Goal: Navigation & Orientation: Find specific page/section

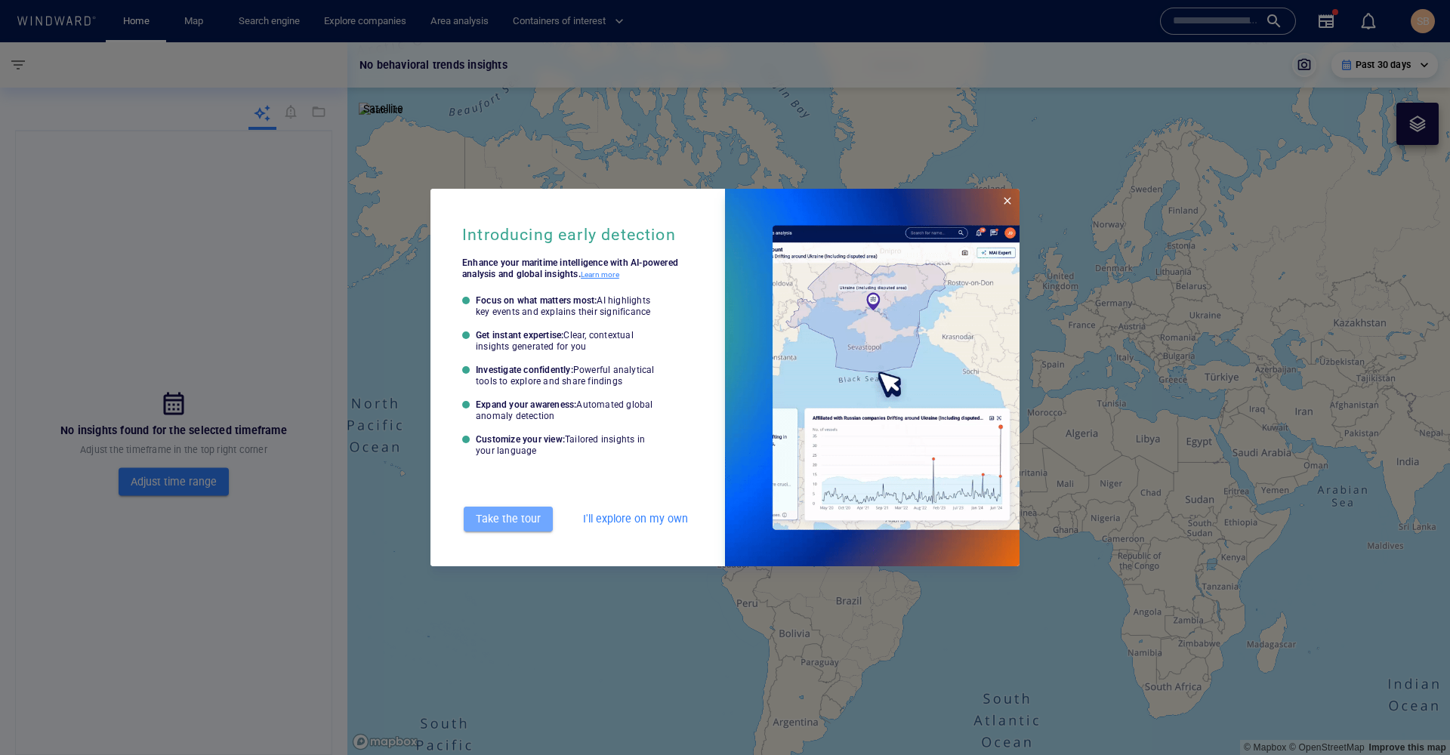
click at [524, 520] on span "Take the tour" at bounding box center [508, 519] width 74 height 19
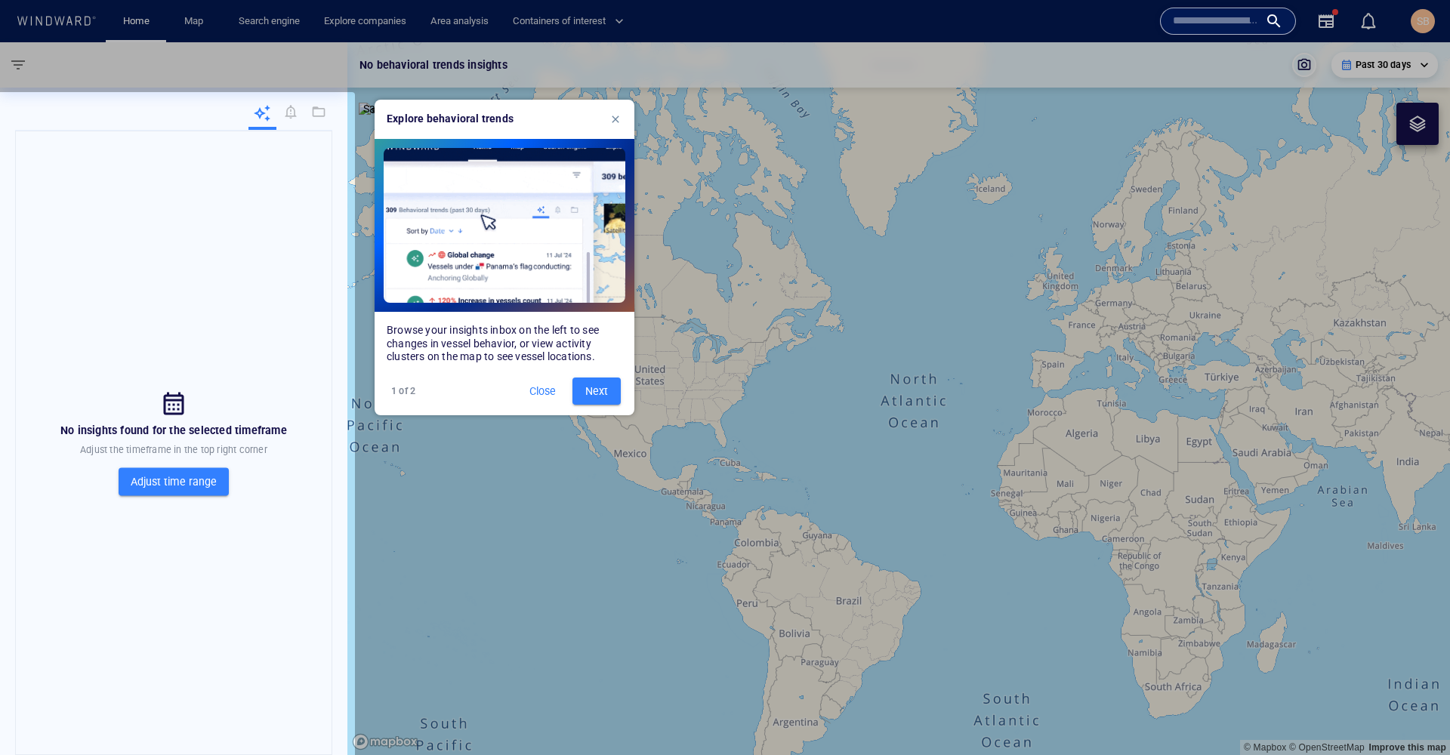
click at [322, 108] on div at bounding box center [173, 427] width 363 height 671
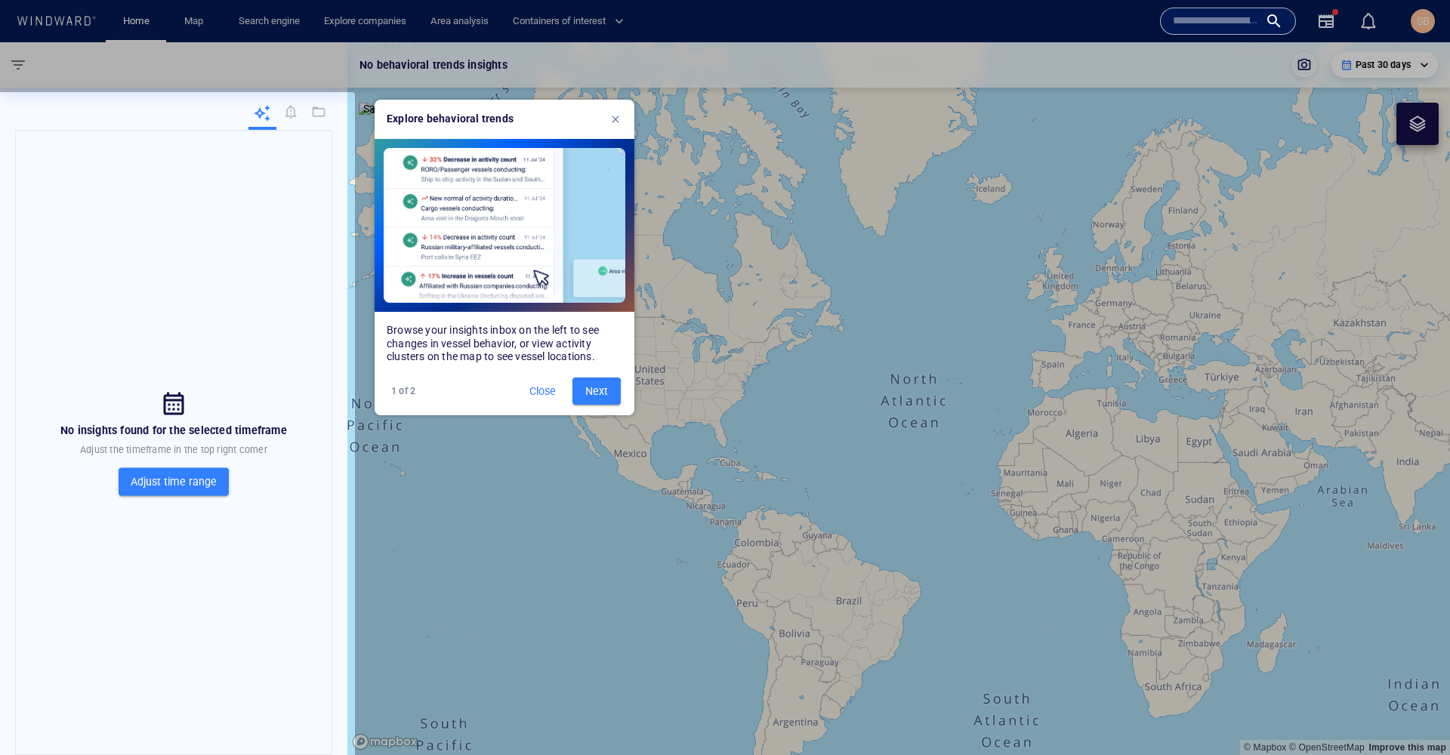
click at [168, 487] on div at bounding box center [173, 427] width 363 height 671
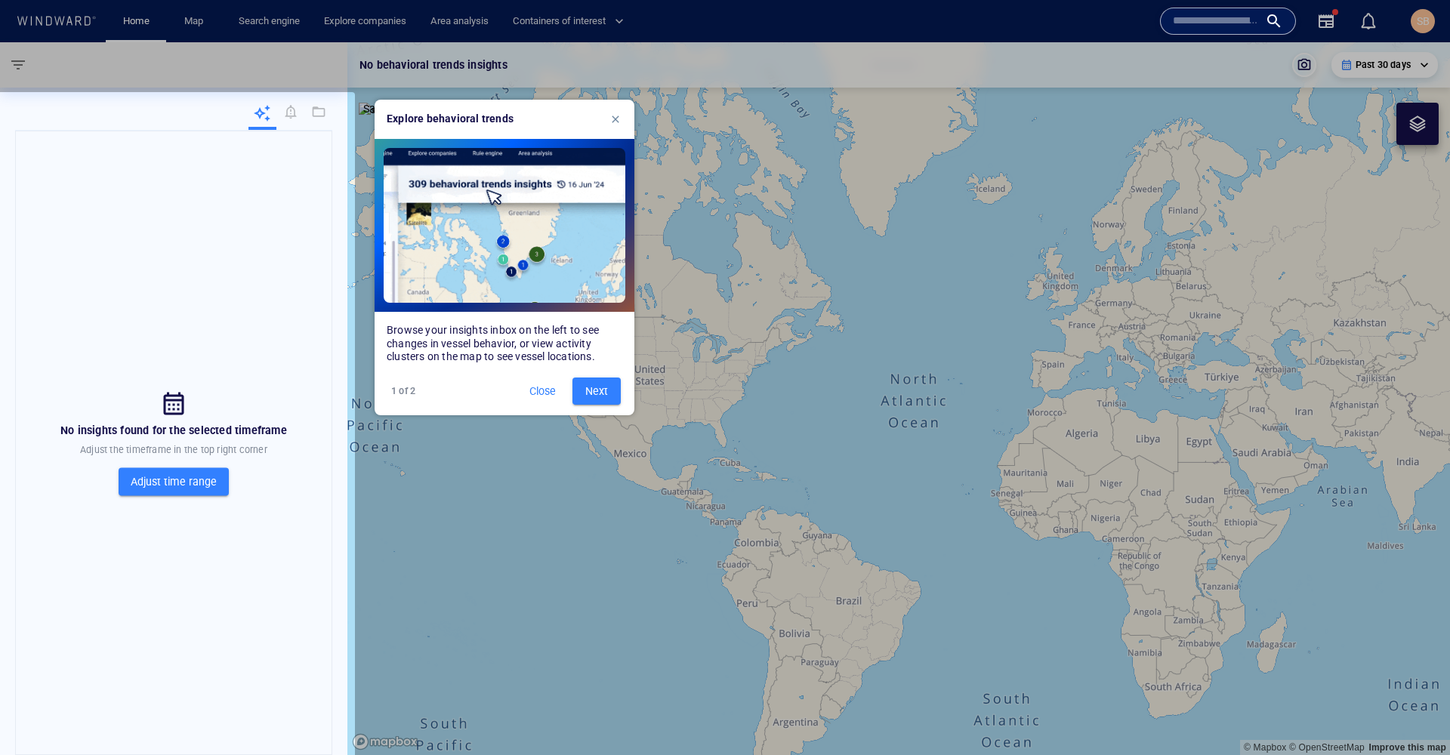
click at [604, 394] on span "Next" at bounding box center [597, 391] width 24 height 19
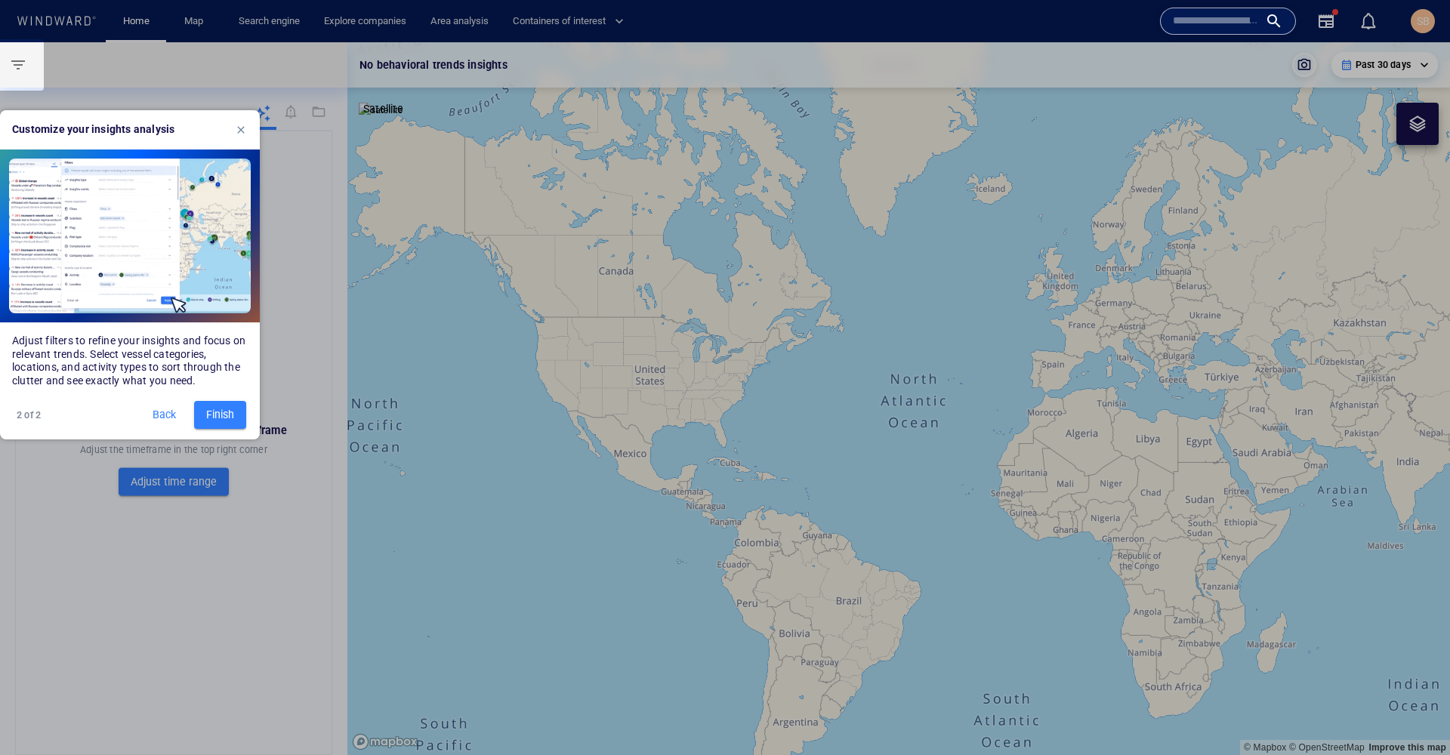
click at [231, 416] on span "Finish" at bounding box center [220, 415] width 28 height 19
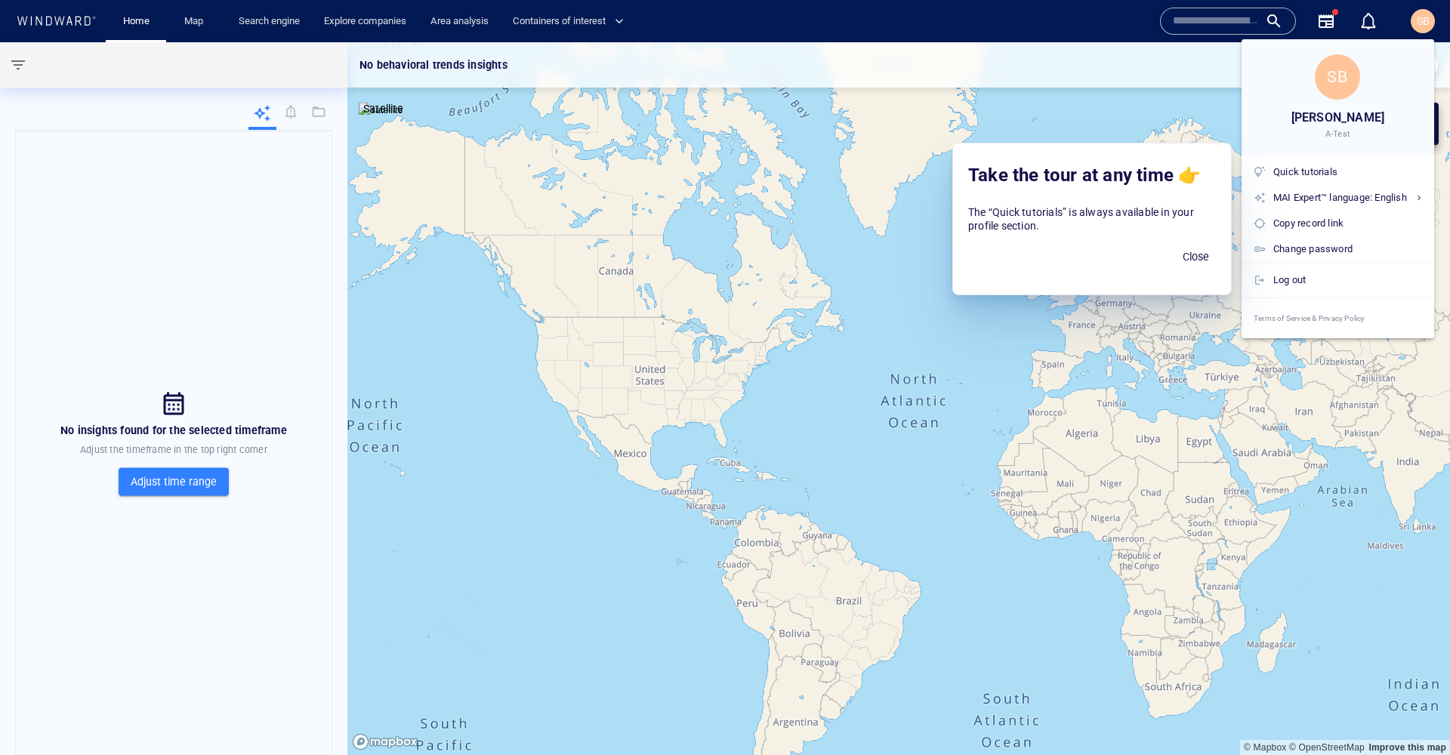
click at [297, 110] on div at bounding box center [725, 377] width 1450 height 755
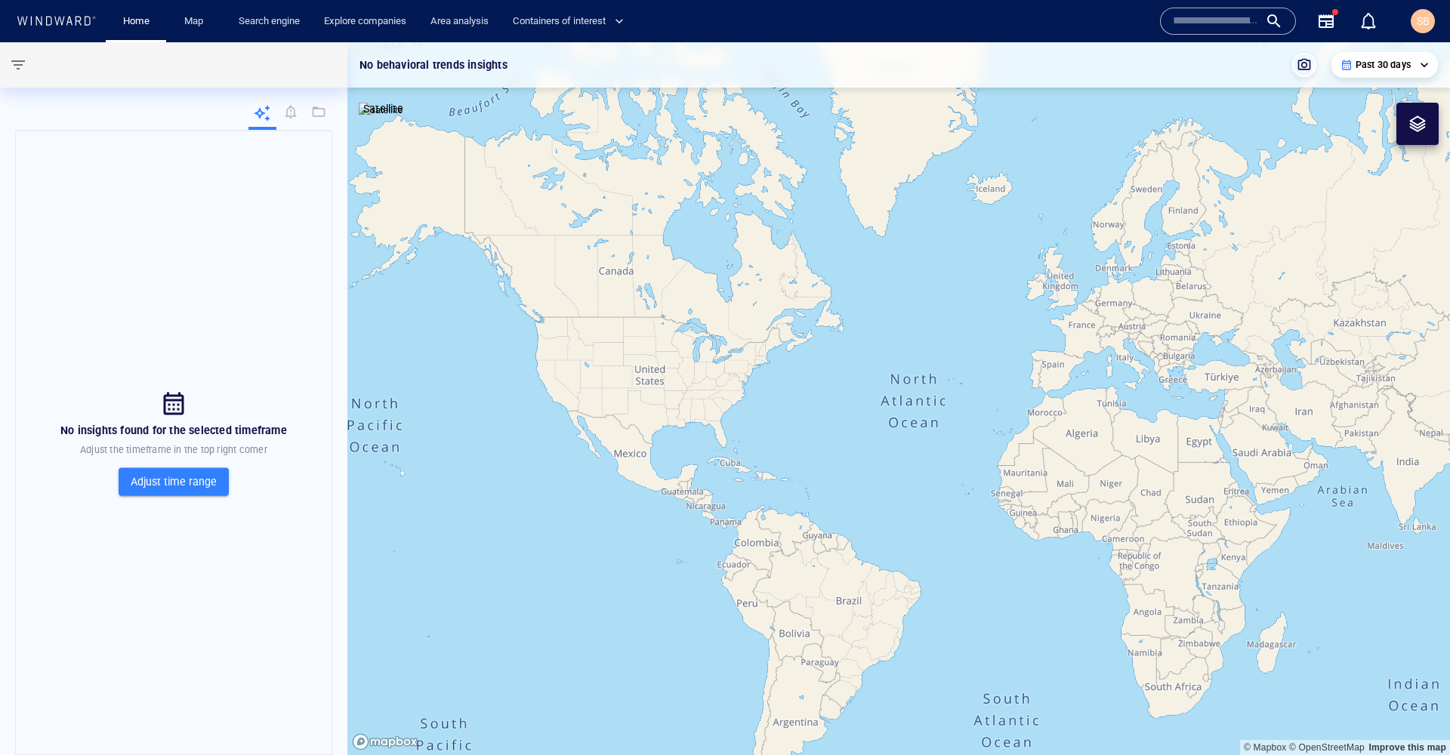
click at [267, 111] on icon at bounding box center [262, 113] width 18 height 18
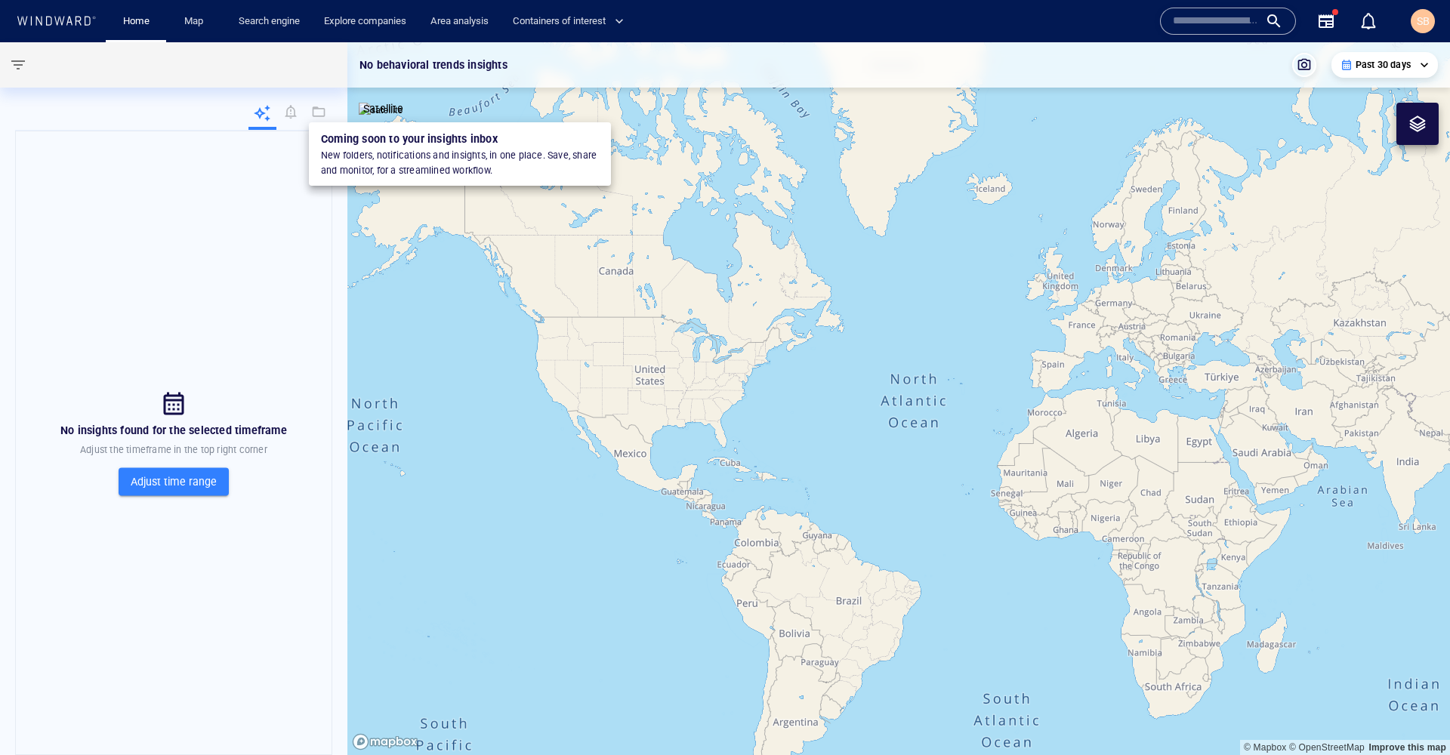
click at [319, 116] on div at bounding box center [318, 113] width 19 height 18
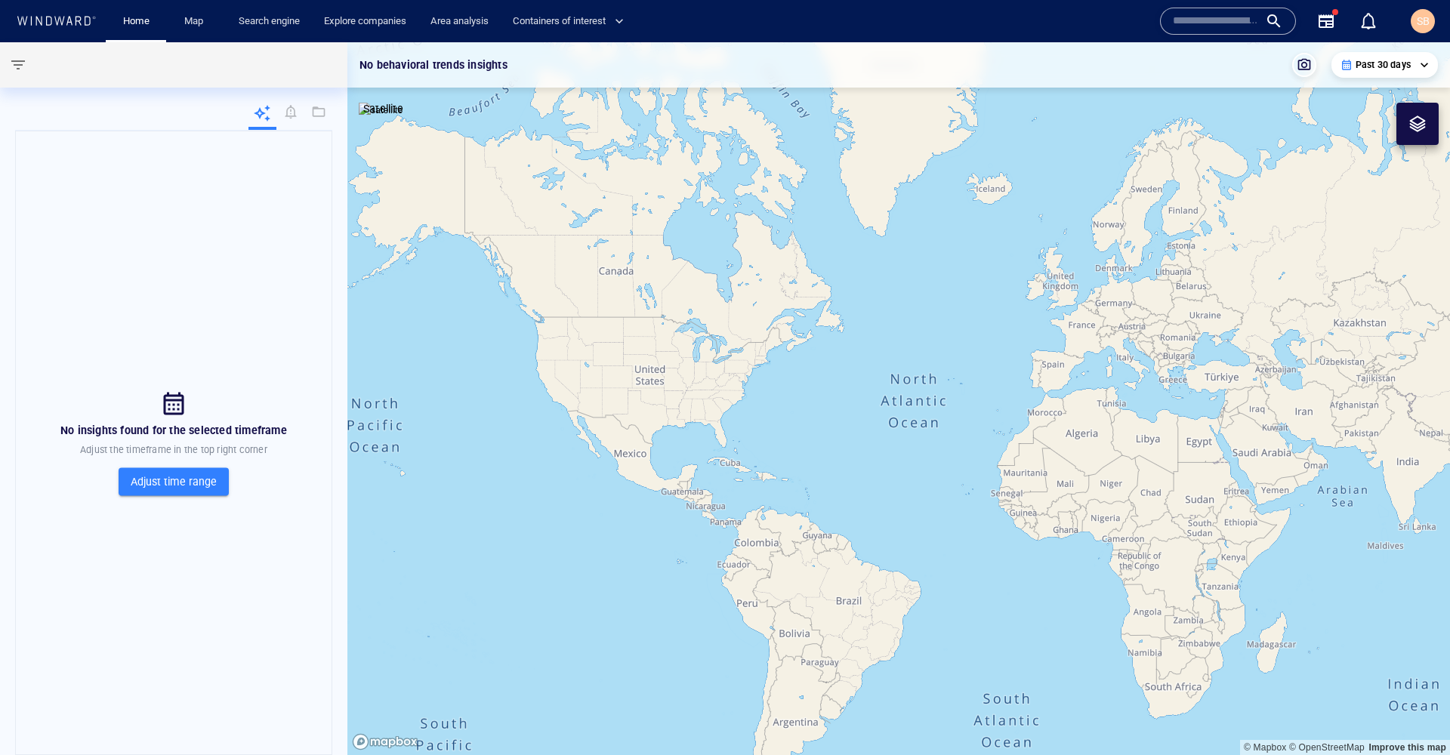
click at [169, 488] on span "Adjust time range" at bounding box center [174, 482] width 86 height 19
click at [1388, 122] on li "Past 7 days" at bounding box center [1385, 118] width 90 height 27
type input "**********"
click at [147, 19] on link "Home" at bounding box center [136, 21] width 39 height 26
click at [197, 18] on link "Map" at bounding box center [196, 21] width 36 height 26
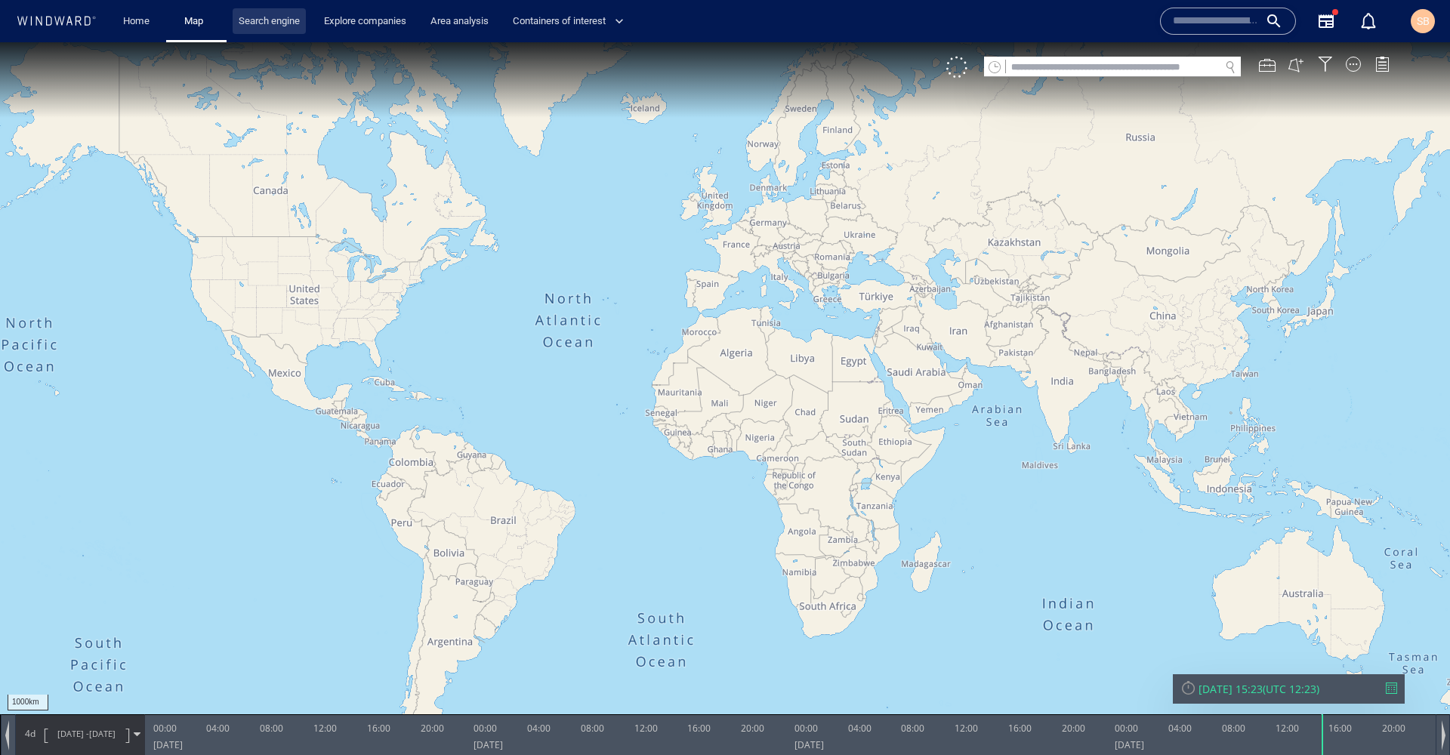
click at [265, 22] on link "Search engine" at bounding box center [269, 21] width 73 height 26
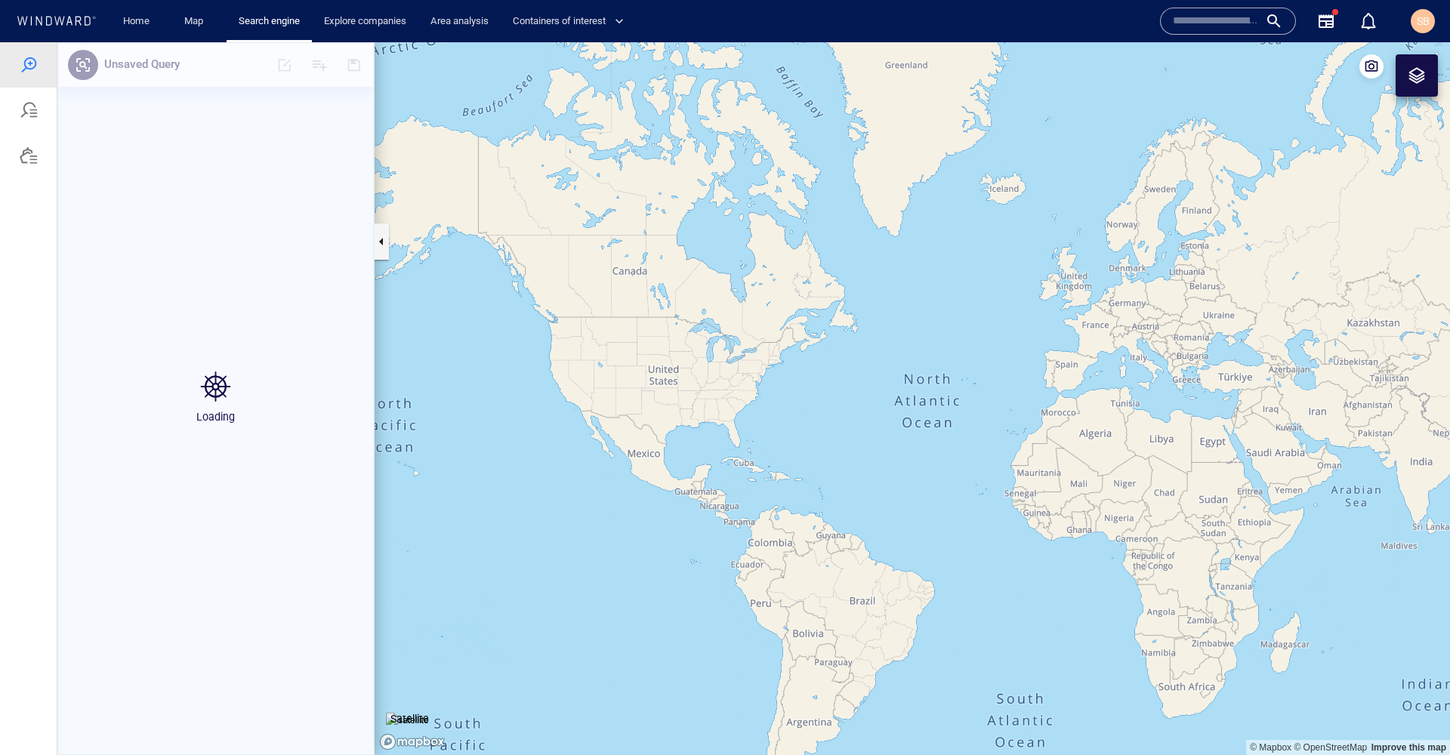
click at [355, 69] on div "Loading" at bounding box center [215, 398] width 317 height 713
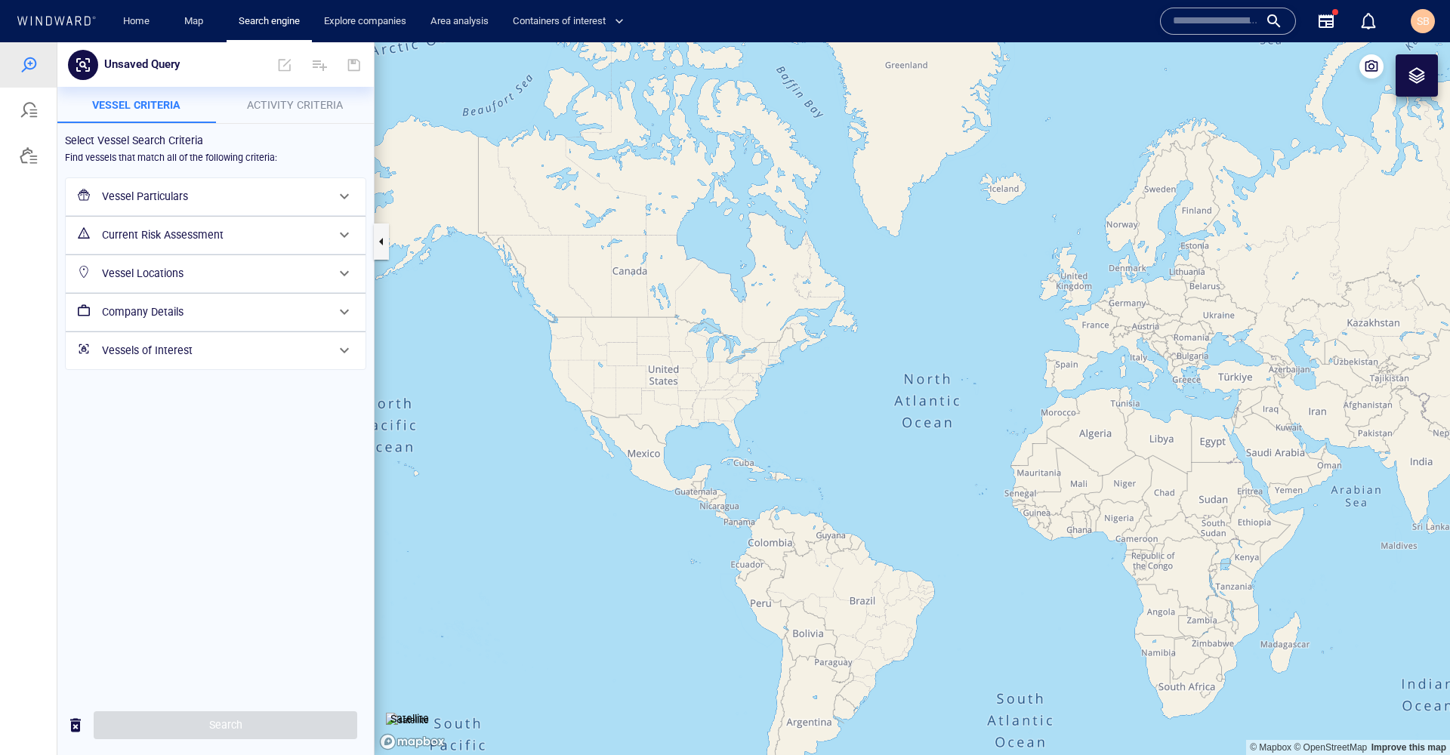
click at [176, 192] on h6 "Vessel Particulars" at bounding box center [214, 196] width 224 height 19
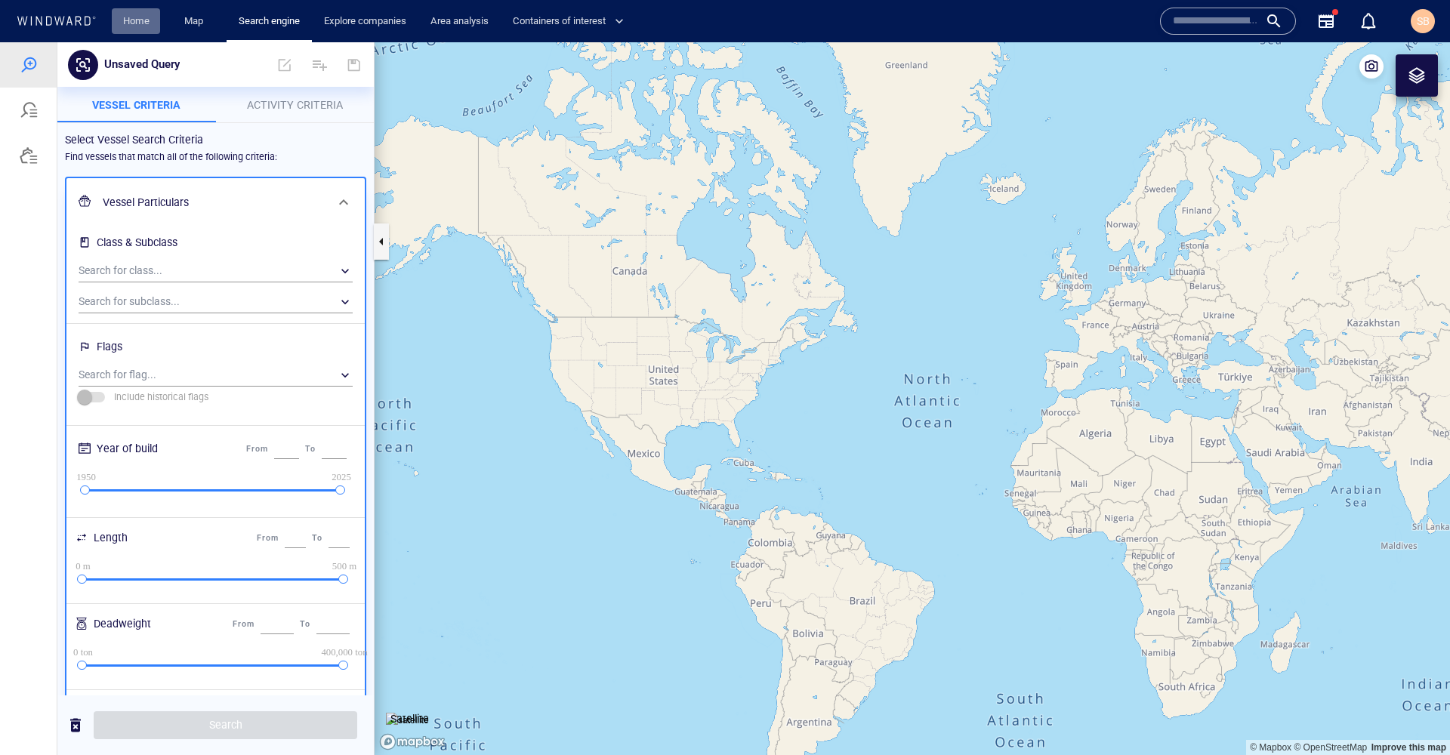
click at [142, 26] on link "Home" at bounding box center [136, 21] width 39 height 26
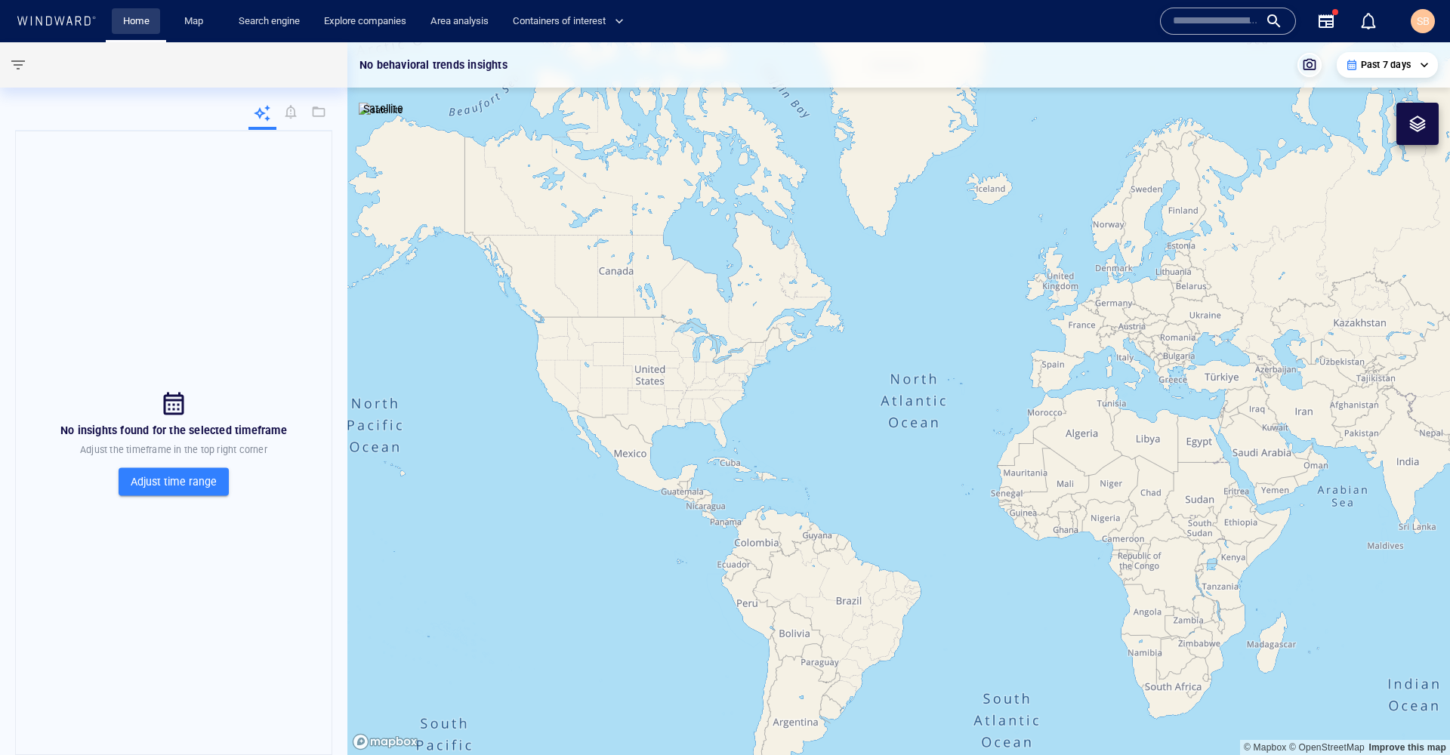
click at [141, 17] on link "Home" at bounding box center [136, 21] width 39 height 26
click at [361, 20] on link "Explore companies" at bounding box center [365, 21] width 94 height 26
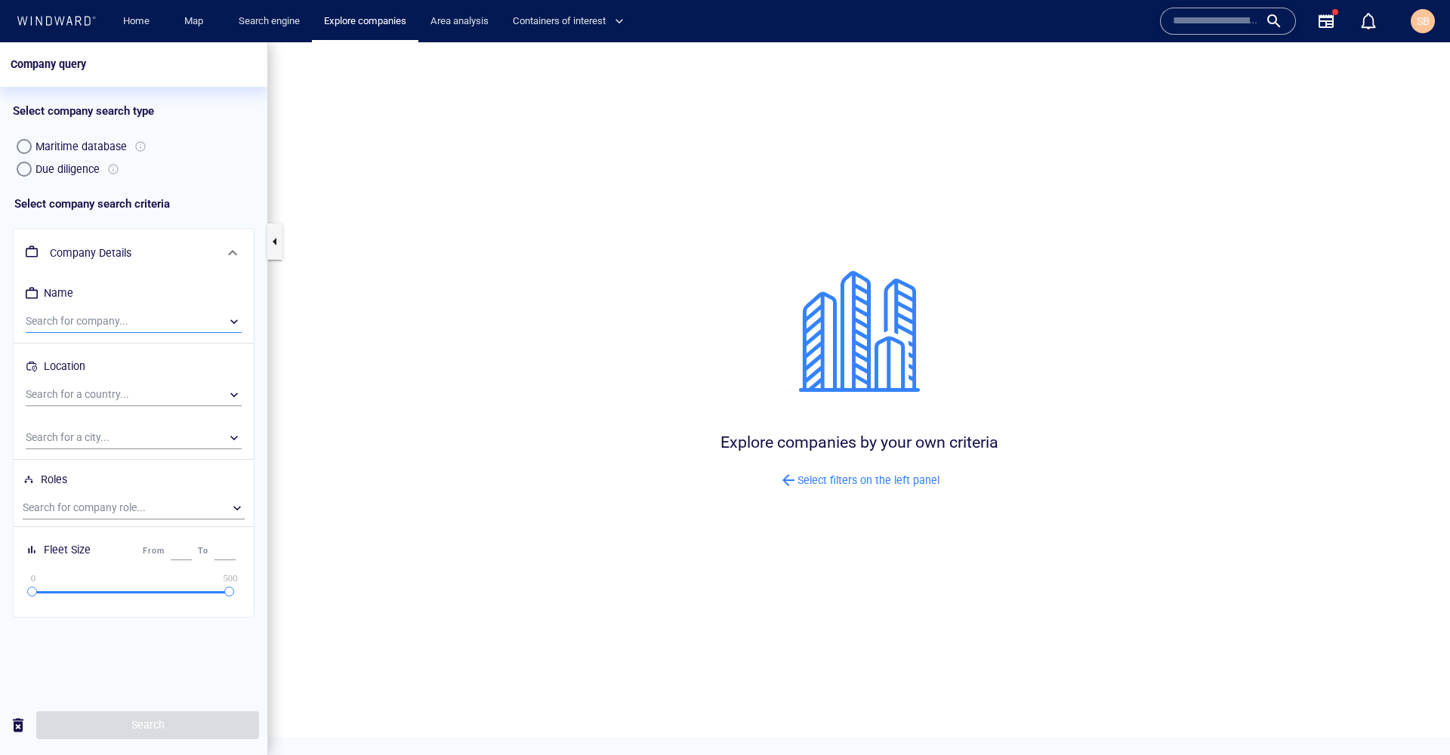
click at [230, 316] on div "​" at bounding box center [134, 321] width 216 height 23
click at [230, 316] on div at bounding box center [725, 398] width 1450 height 713
click at [239, 506] on div "​" at bounding box center [134, 508] width 222 height 23
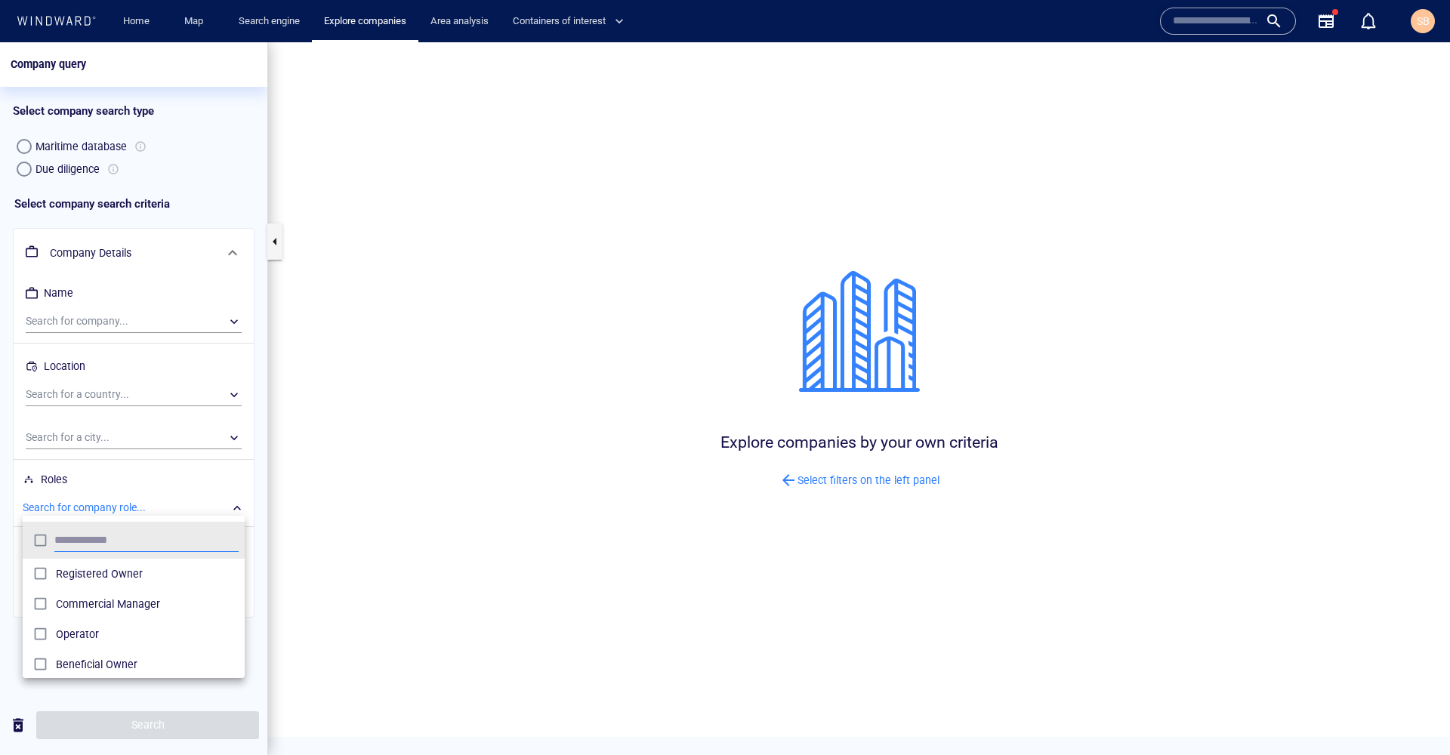
scroll to position [151, 222]
click at [119, 21] on link "Home" at bounding box center [136, 21] width 39 height 26
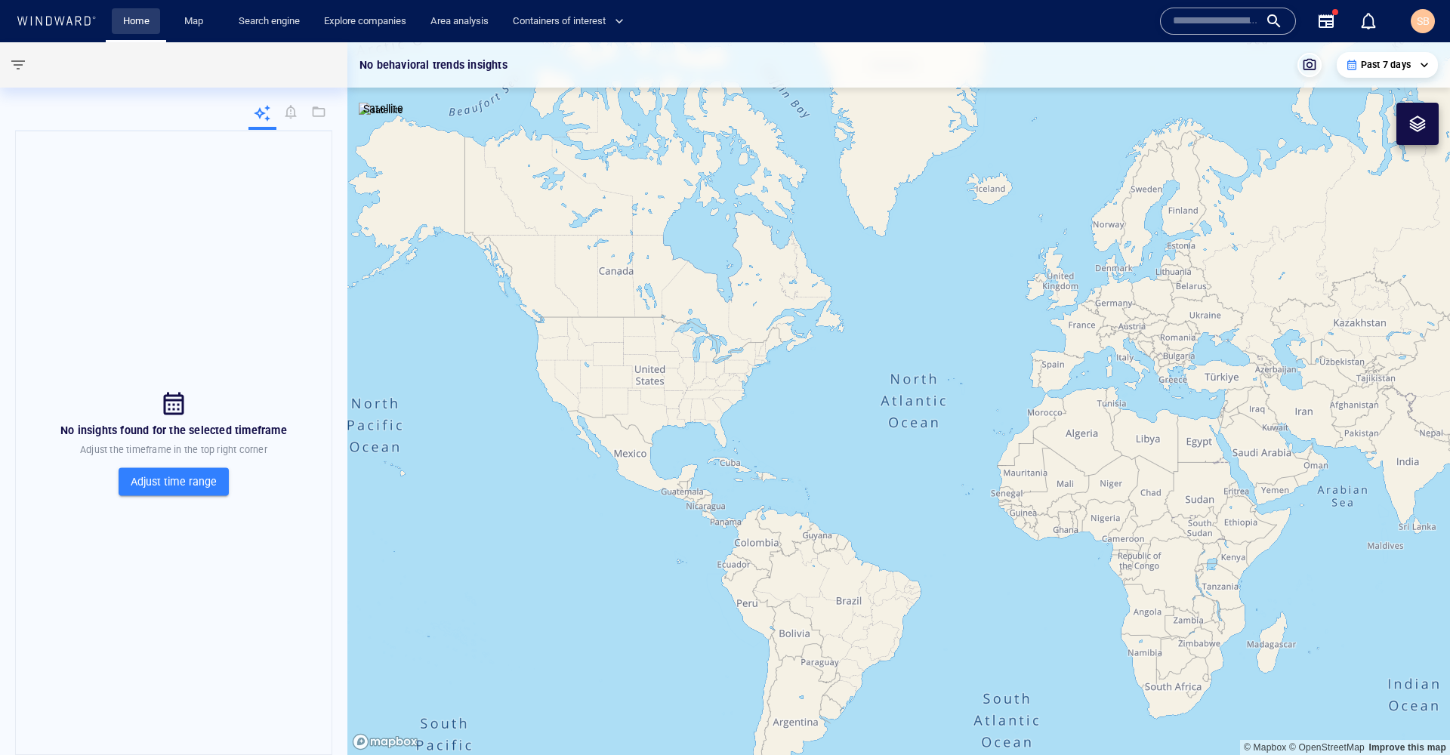
click at [133, 17] on link "Home" at bounding box center [136, 21] width 39 height 26
click at [187, 27] on link "Map" at bounding box center [196, 21] width 36 height 26
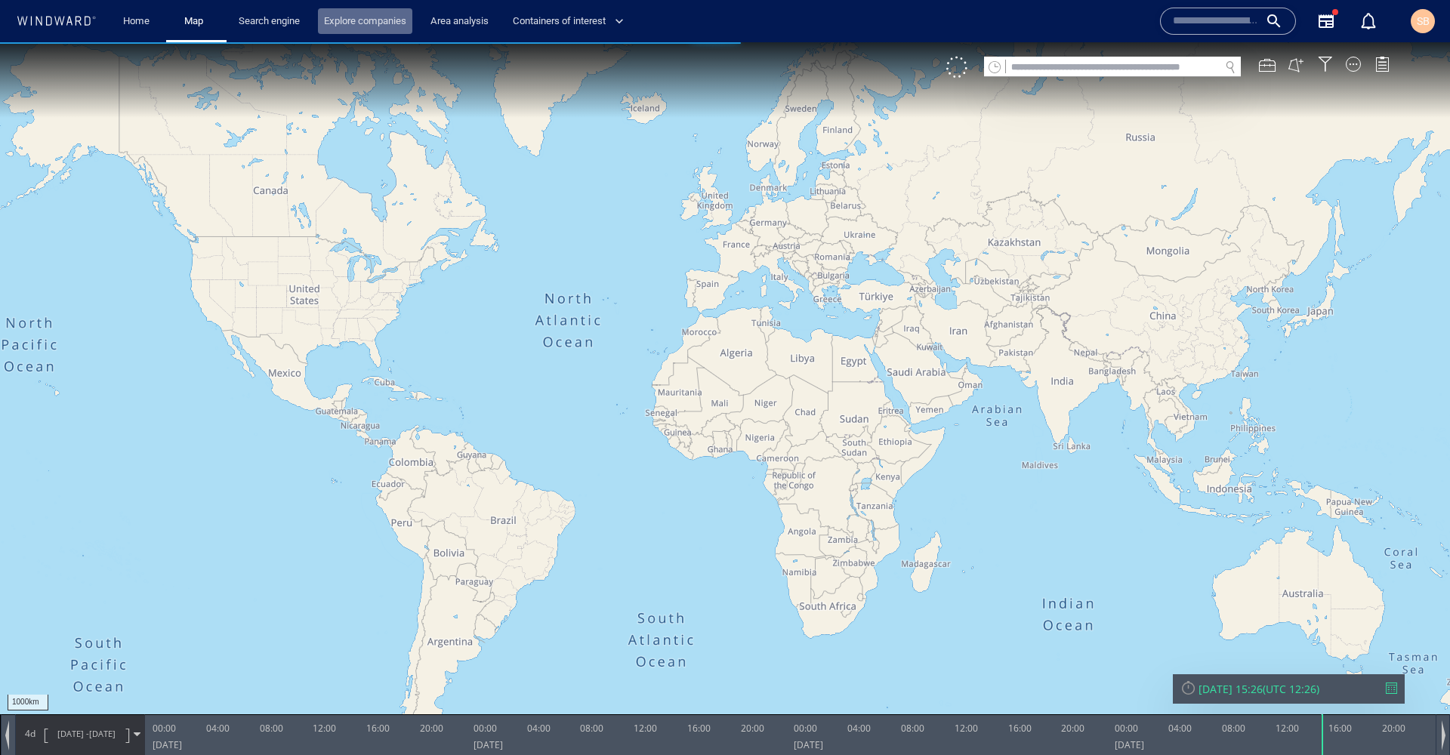
click at [376, 19] on link "Explore companies" at bounding box center [365, 21] width 94 height 26
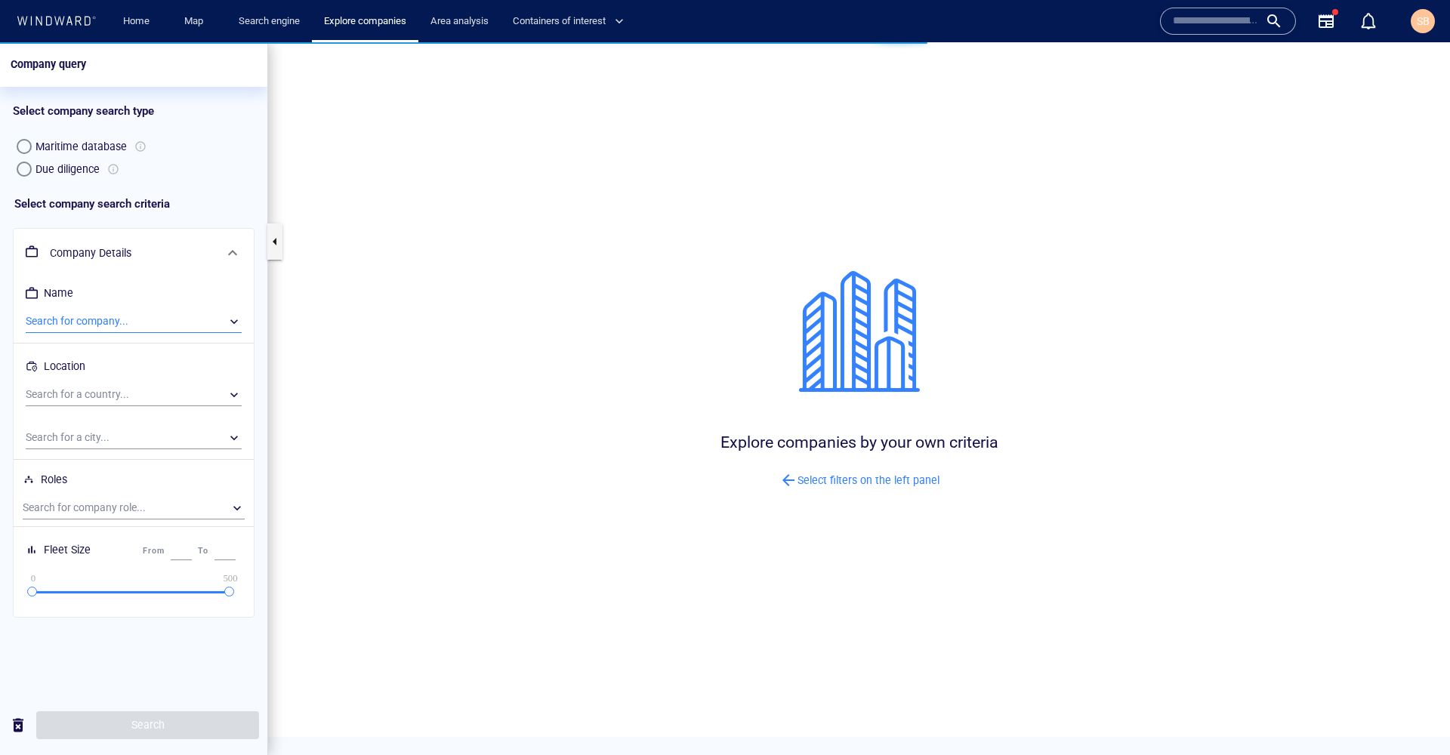
click at [234, 319] on div "​" at bounding box center [134, 321] width 216 height 23
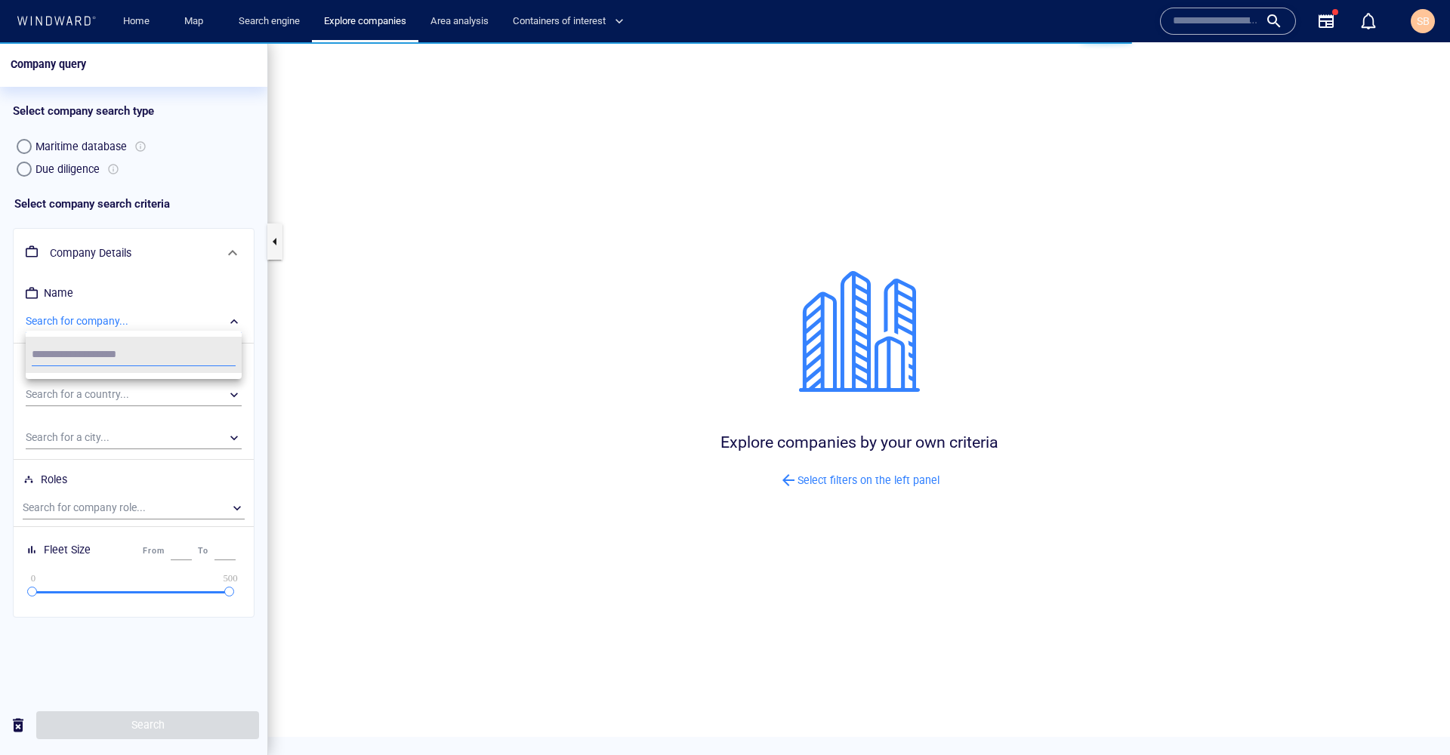
click at [76, 166] on div at bounding box center [725, 398] width 1450 height 713
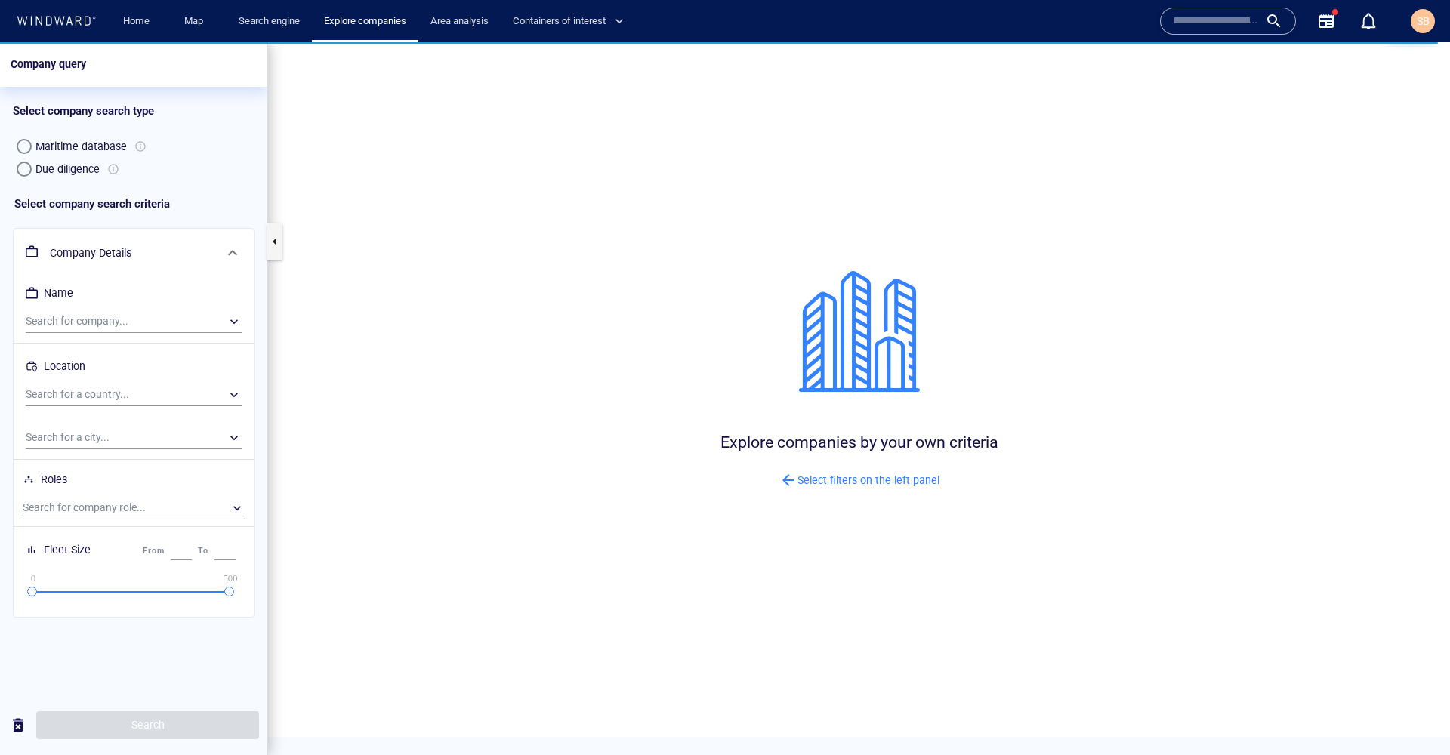
click at [1420, 24] on span "SB" at bounding box center [1423, 21] width 13 height 12
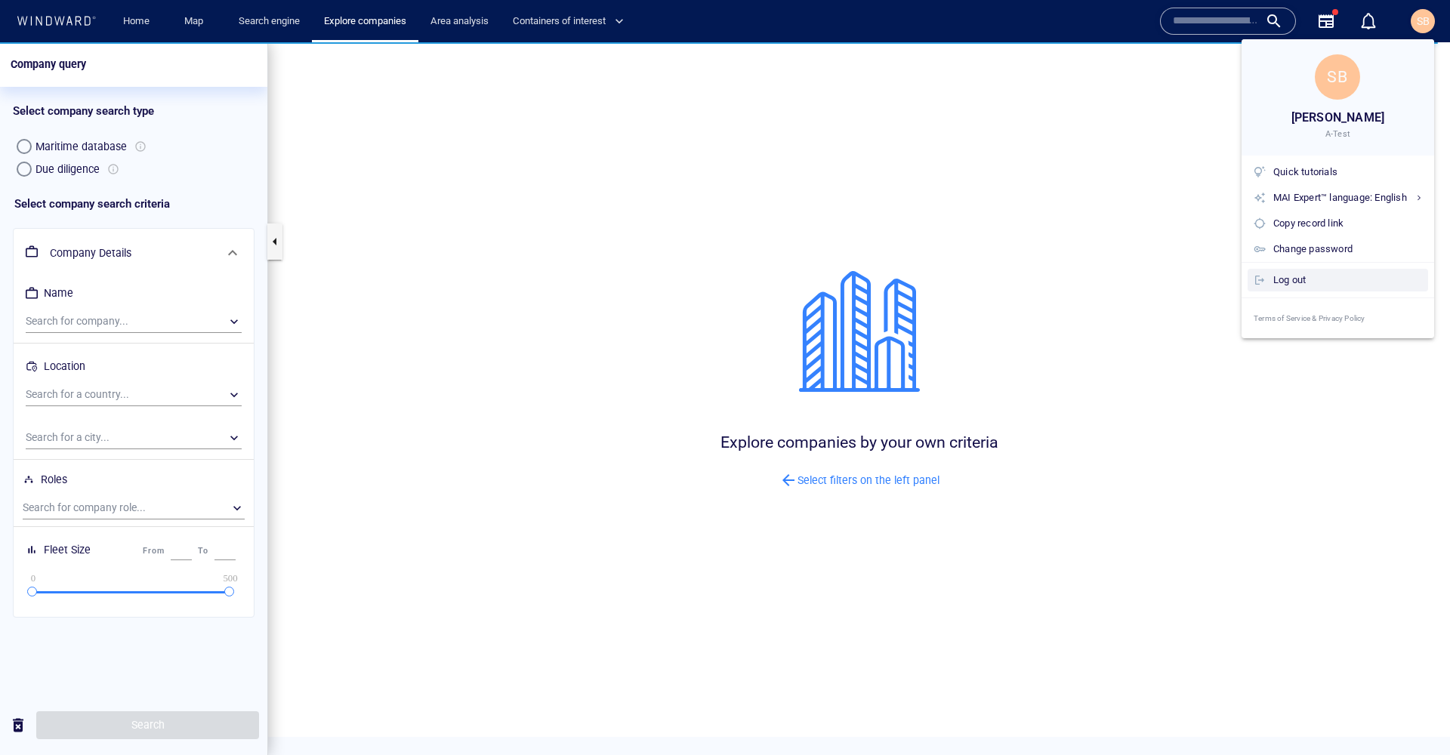
click at [1332, 284] on div "Log out" at bounding box center [1348, 280] width 149 height 17
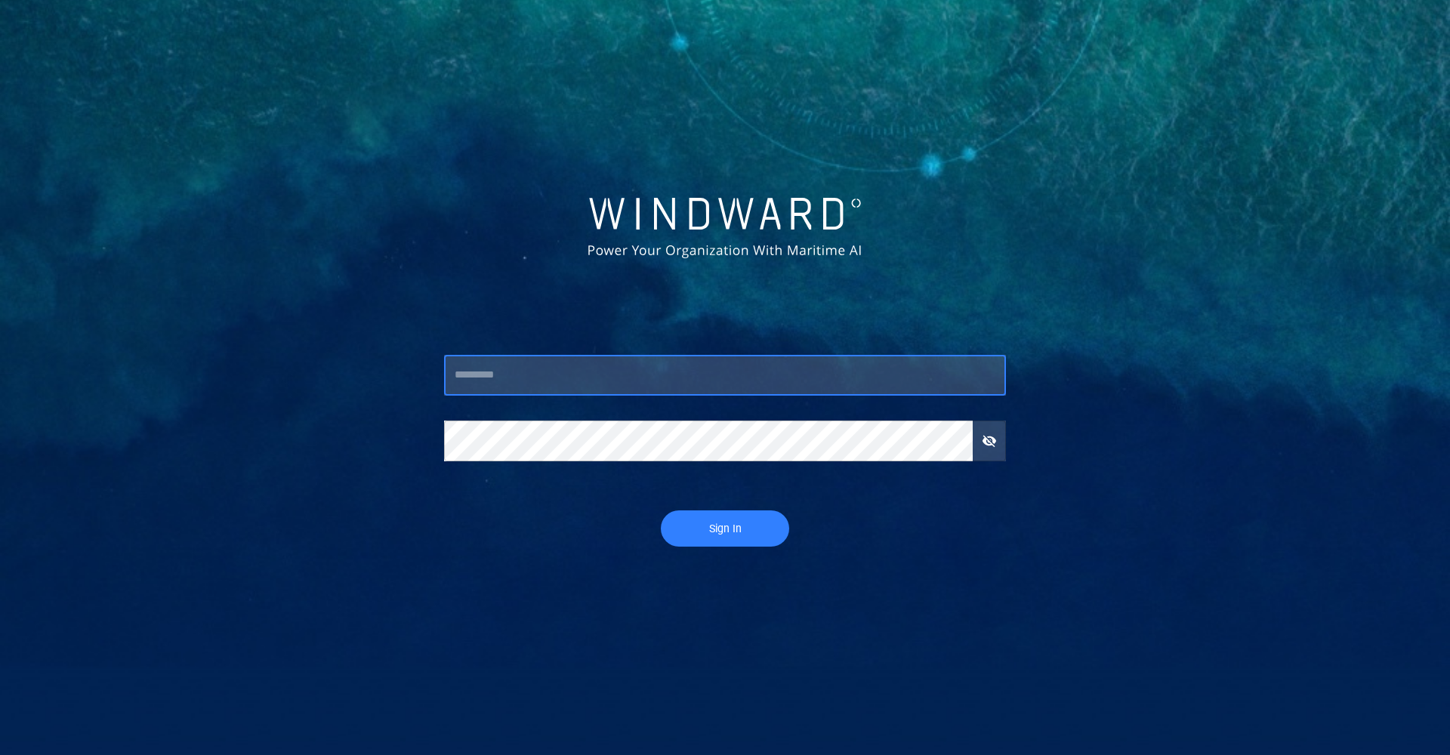
type input "********"
click at [725, 529] on button "Sign In" at bounding box center [725, 529] width 128 height 36
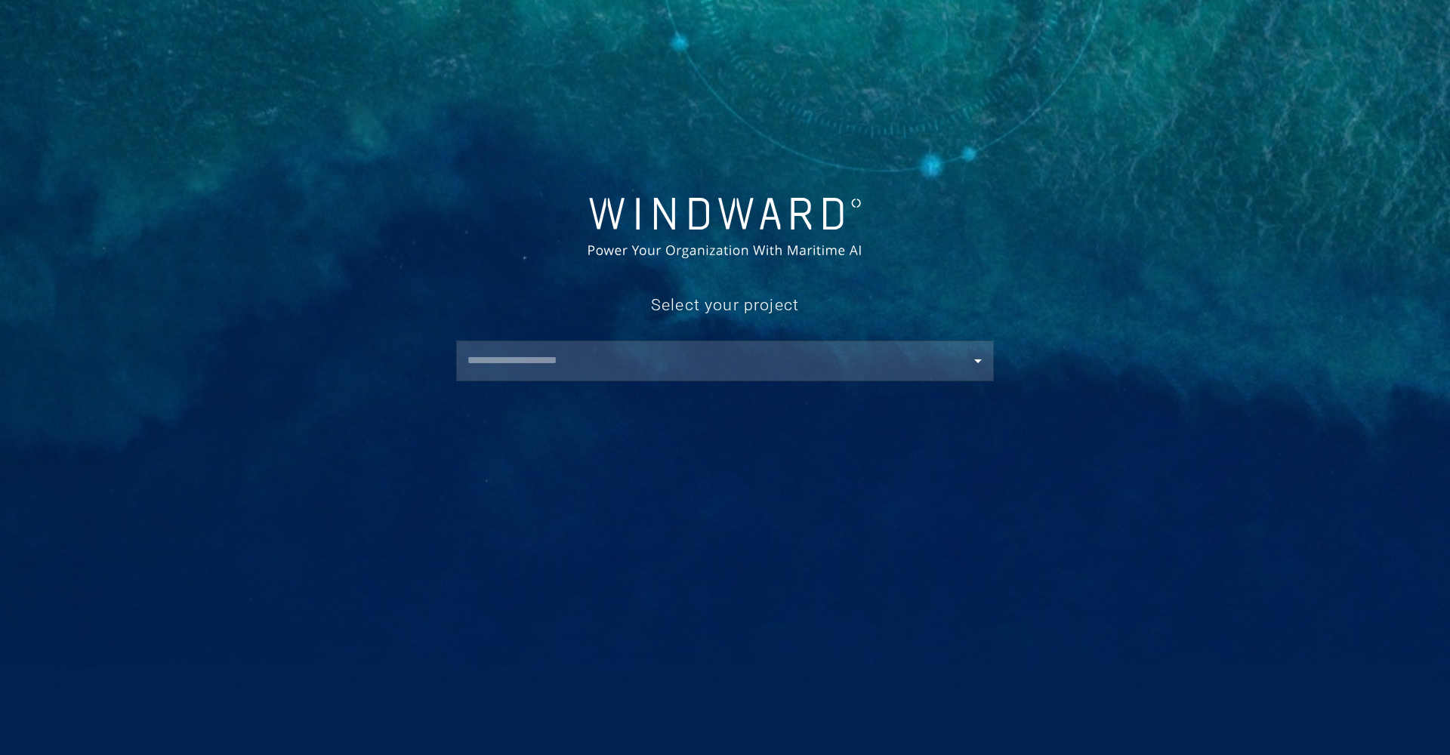
click at [543, 366] on input "text" at bounding box center [728, 360] width 531 height 27
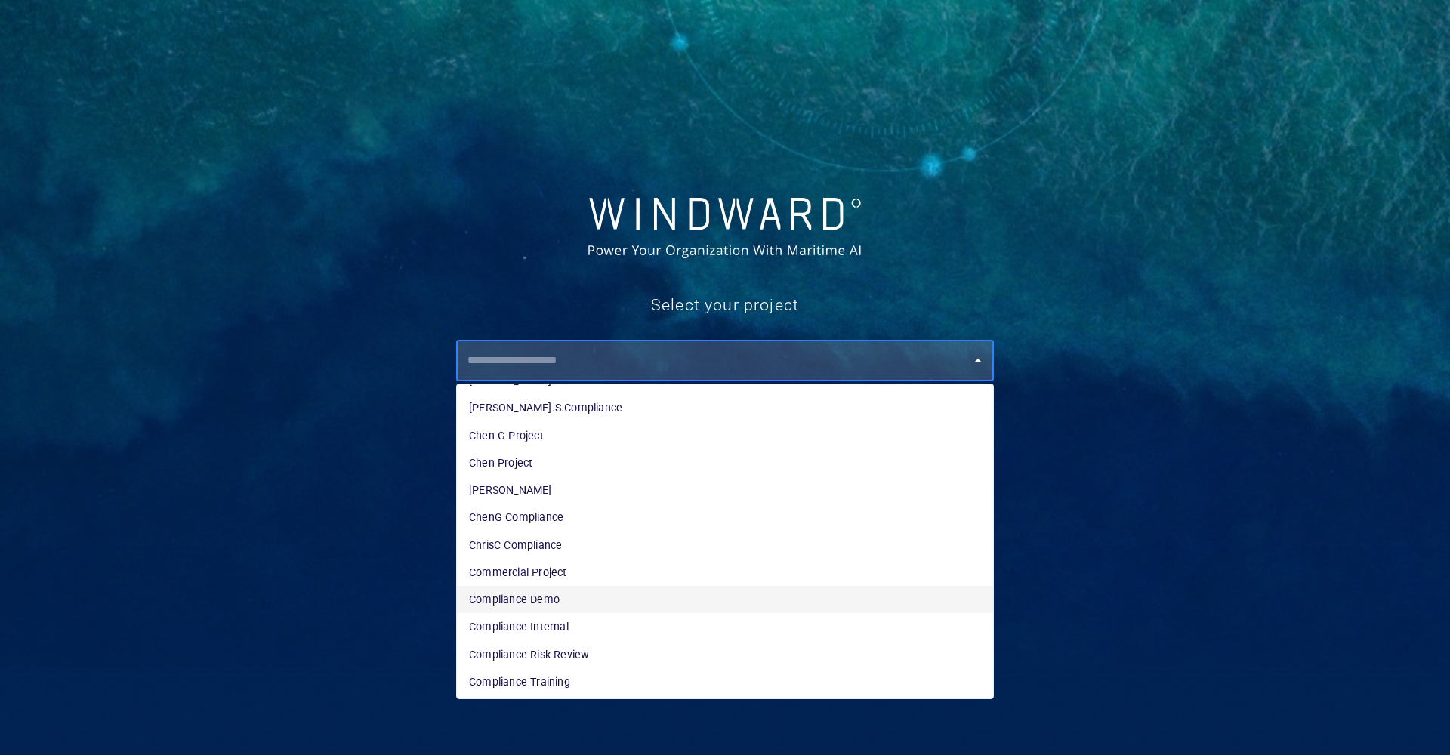
scroll to position [956, 0]
click at [570, 594] on li "Compliance Demo" at bounding box center [725, 598] width 536 height 27
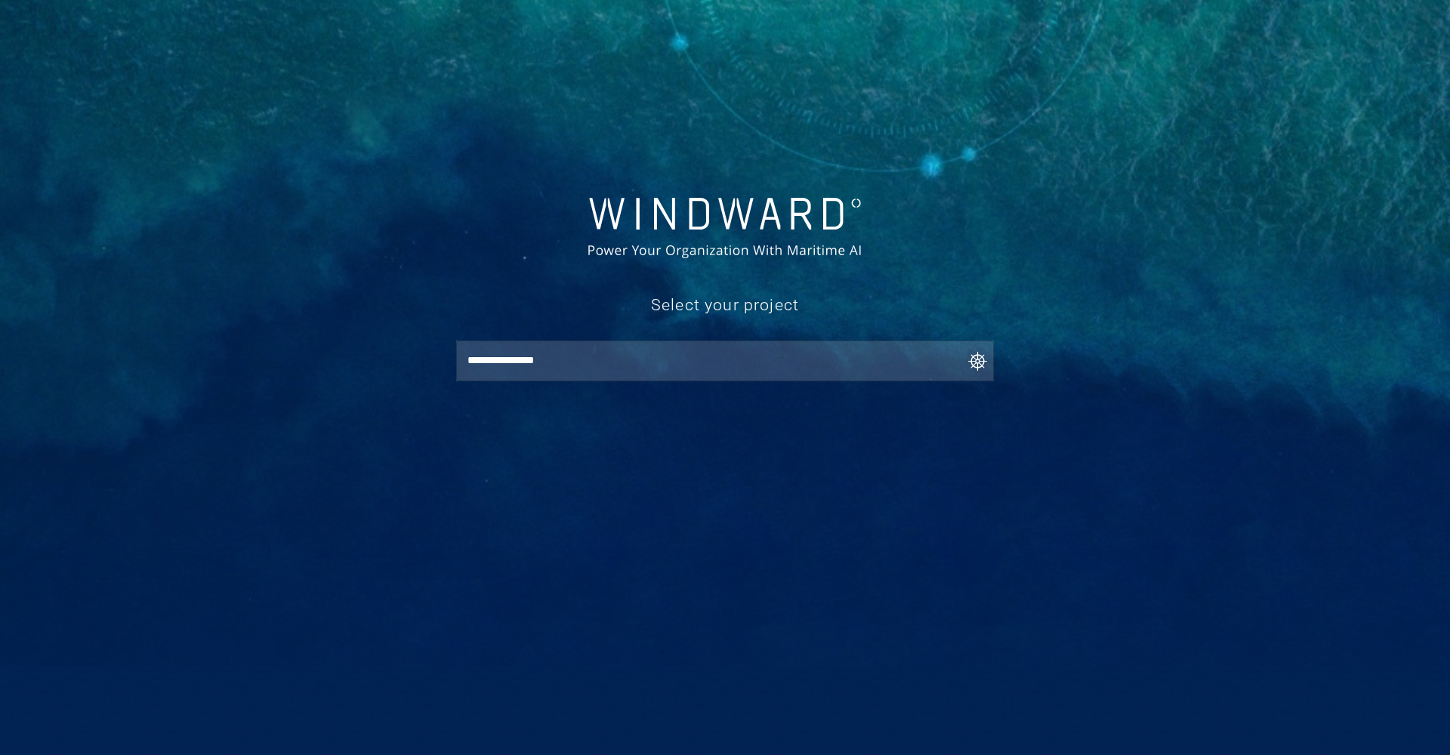
type input "**********"
